Goal: Task Accomplishment & Management: Manage account settings

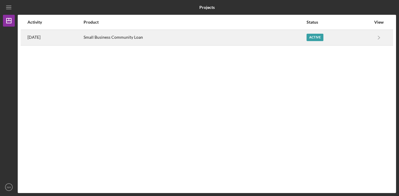
click at [130, 43] on div "Small Business Community Loan" at bounding box center [195, 37] width 223 height 15
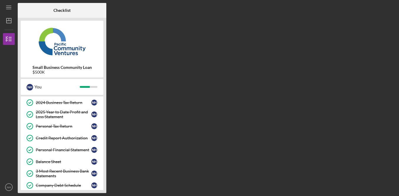
scroll to position [153, 0]
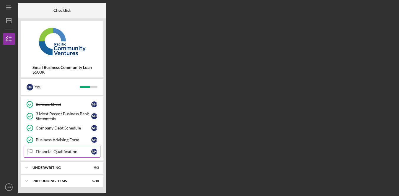
click at [74, 150] on div "Financial Qualification" at bounding box center [63, 151] width 55 height 5
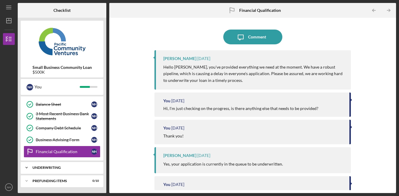
click at [79, 169] on div "Icon/Expander Underwriting 0 / 2" at bounding box center [62, 167] width 83 height 12
click at [71, 179] on div "Indicative Terms Sheet" at bounding box center [63, 179] width 55 height 5
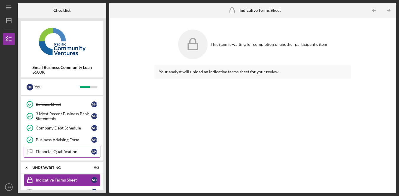
click at [78, 154] on link "Financial Qualification Financial Qualification N H" at bounding box center [62, 152] width 77 height 12
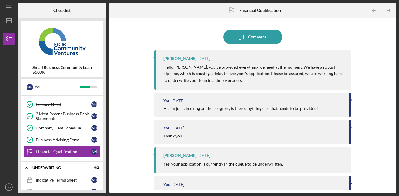
click at [387, 71] on div "Icon/Message Comment [PERSON_NAME] [DATE] Hello [PERSON_NAME], you've provided …" at bounding box center [252, 105] width 281 height 169
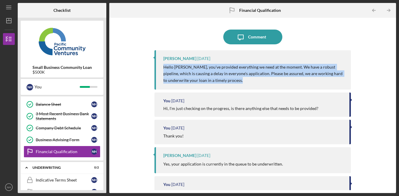
click at [387, 71] on div "Icon/Message Comment [PERSON_NAME] [DATE] Hello [PERSON_NAME], you've provided …" at bounding box center [252, 105] width 281 height 169
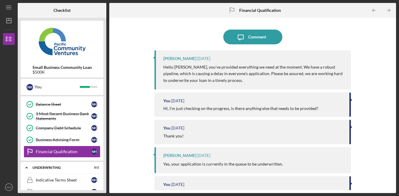
click at [387, 71] on div "Icon/Message Comment [PERSON_NAME] [DATE] Hello [PERSON_NAME], you've provided …" at bounding box center [252, 105] width 281 height 169
click at [386, 67] on div "Icon/Message Comment [PERSON_NAME] [DATE] Hello [PERSON_NAME], you've provided …" at bounding box center [252, 105] width 281 height 169
click at [385, 67] on div "Icon/Message Comment [PERSON_NAME] [DATE] Hello [PERSON_NAME], you've provided …" at bounding box center [252, 105] width 281 height 169
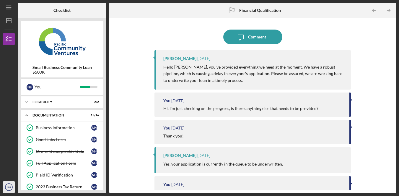
click at [7, 185] on text "NH" at bounding box center [9, 186] width 4 height 3
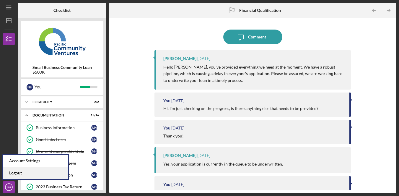
click at [26, 169] on link "Logout" at bounding box center [35, 173] width 65 height 12
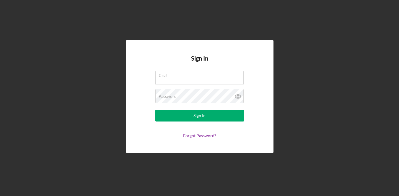
type input "[EMAIL_ADDRESS][DOMAIN_NAME]"
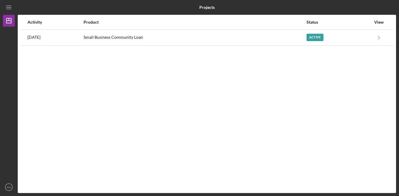
click at [228, 74] on div "Activity Product Status View [DATE] Small Business Community Loan Active Icon/N…" at bounding box center [207, 104] width 378 height 178
drag, startPoint x: 6, startPoint y: 187, endPoint x: 13, endPoint y: 180, distance: 10.1
click at [6, 187] on icon "NH" at bounding box center [9, 186] width 12 height 15
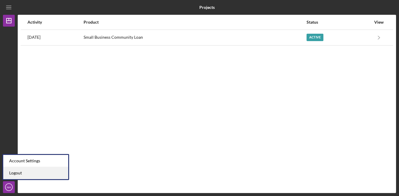
click at [22, 175] on link "Logout" at bounding box center [35, 173] width 65 height 12
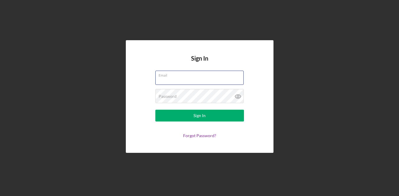
type input "[EMAIL_ADDRESS][DOMAIN_NAME]"
